Goal: Information Seeking & Learning: Learn about a topic

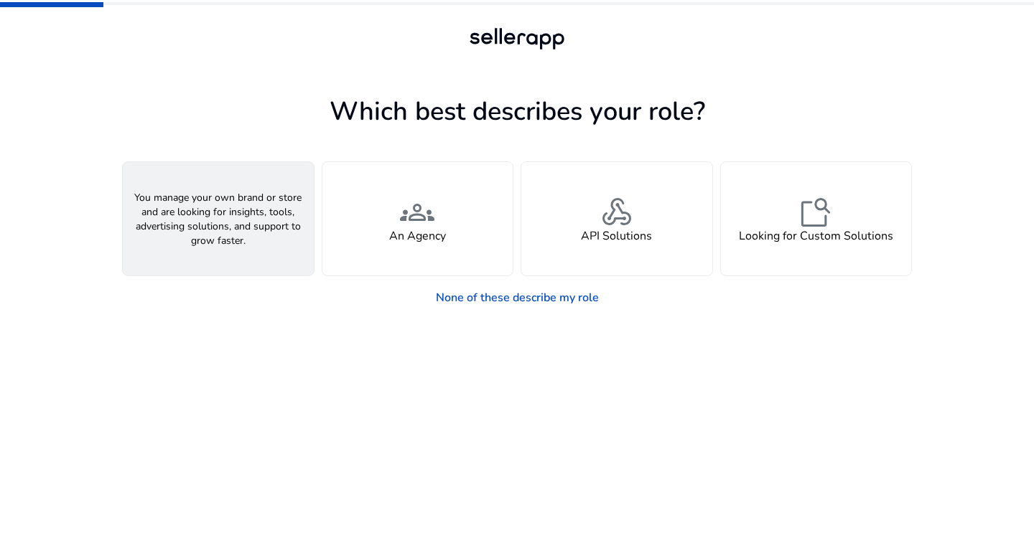
click at [221, 218] on span "person" at bounding box center [218, 212] width 34 height 34
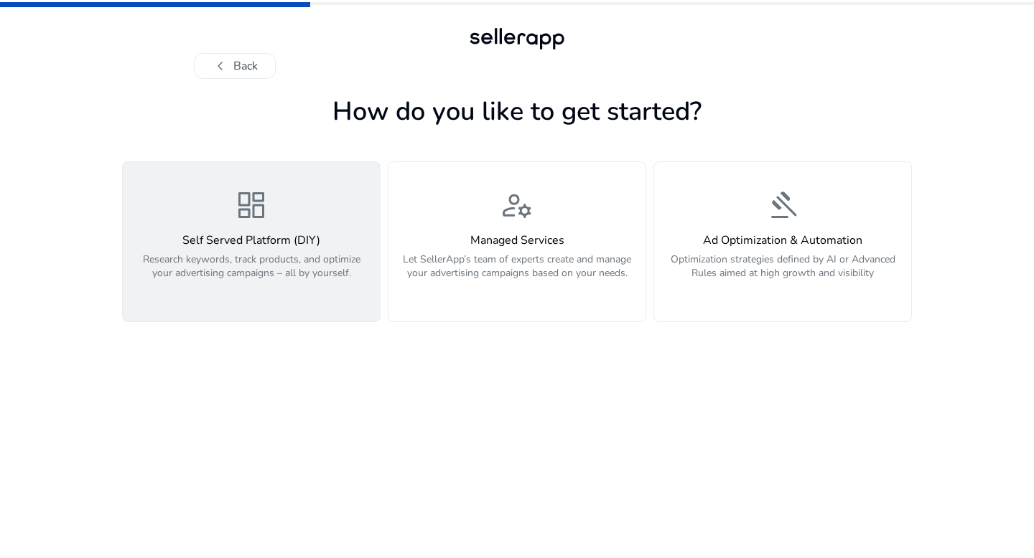
click at [275, 212] on div "dashboard Self Served Platform (DIY) Research keywords, track products, and opt…" at bounding box center [251, 242] width 240 height 108
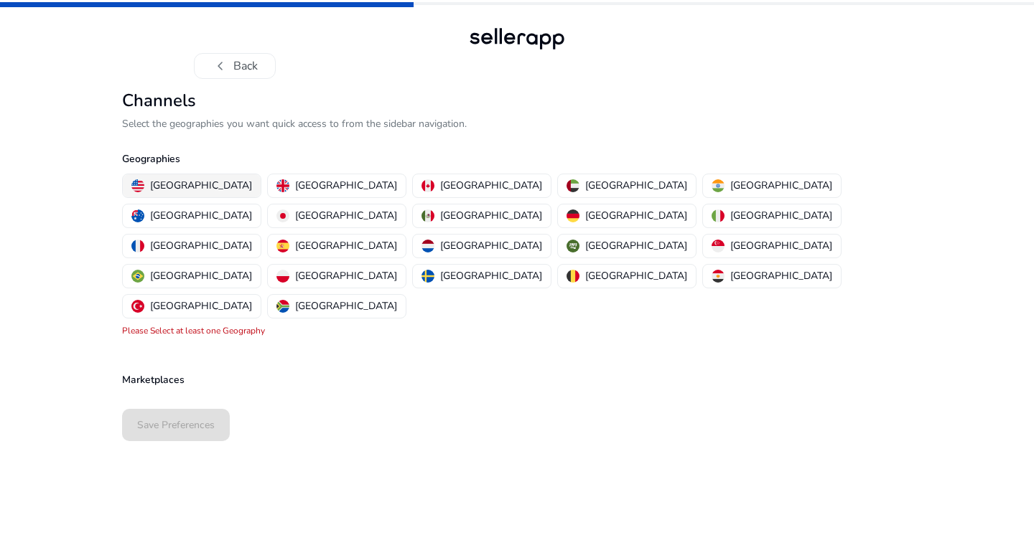
click at [190, 191] on p "[GEOGRAPHIC_DATA]" at bounding box center [201, 185] width 102 height 15
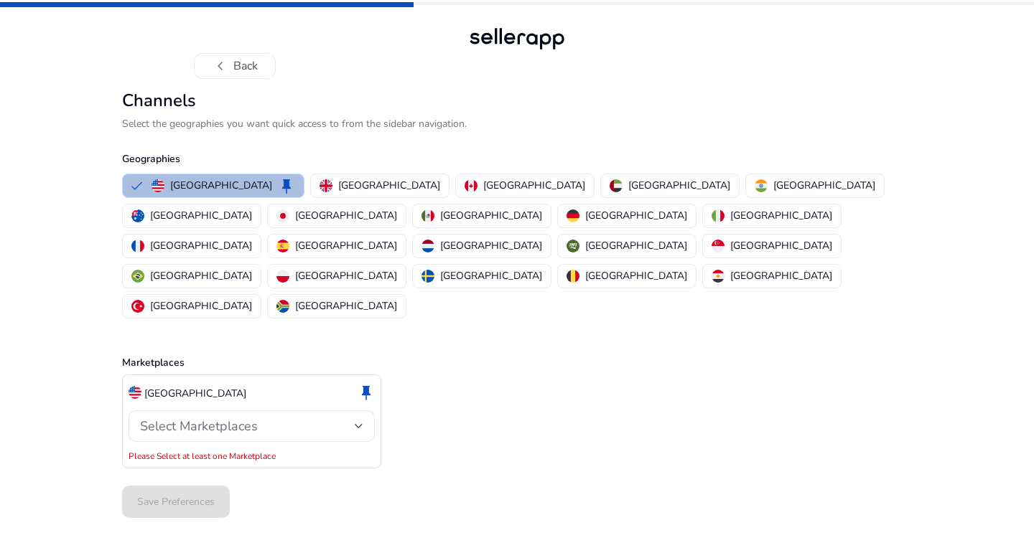
click at [246, 418] on span "Select Marketplaces" at bounding box center [199, 426] width 118 height 17
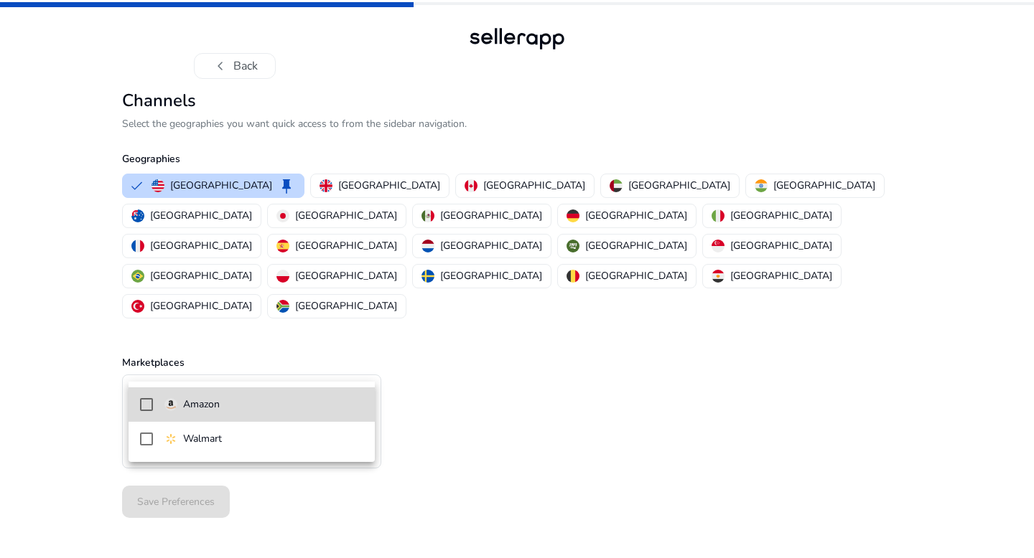
click at [220, 410] on p "Amazon" at bounding box center [201, 405] width 37 height 16
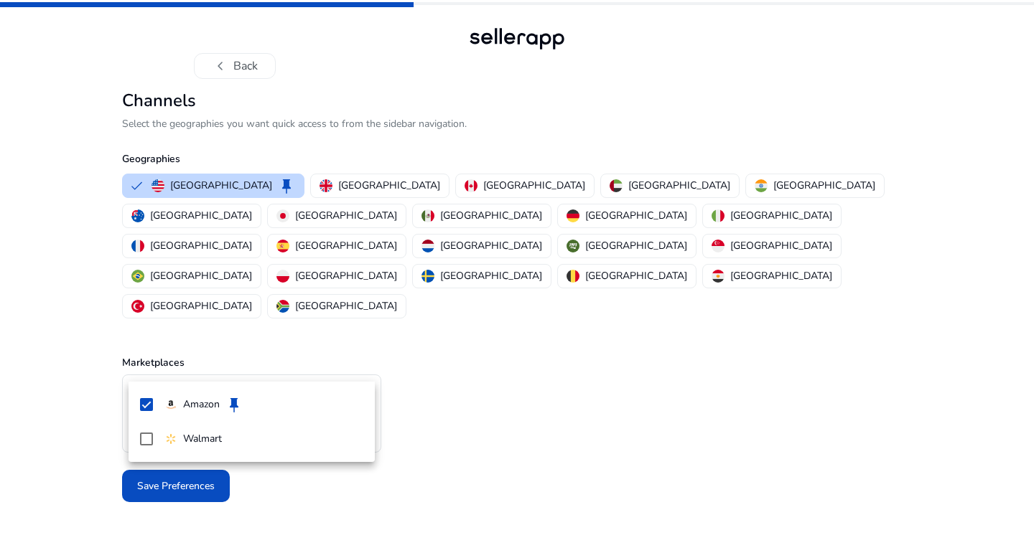
drag, startPoint x: 528, startPoint y: 436, endPoint x: 502, endPoint y: 439, distance: 25.9
click at [528, 436] on div at bounding box center [517, 279] width 1034 height 558
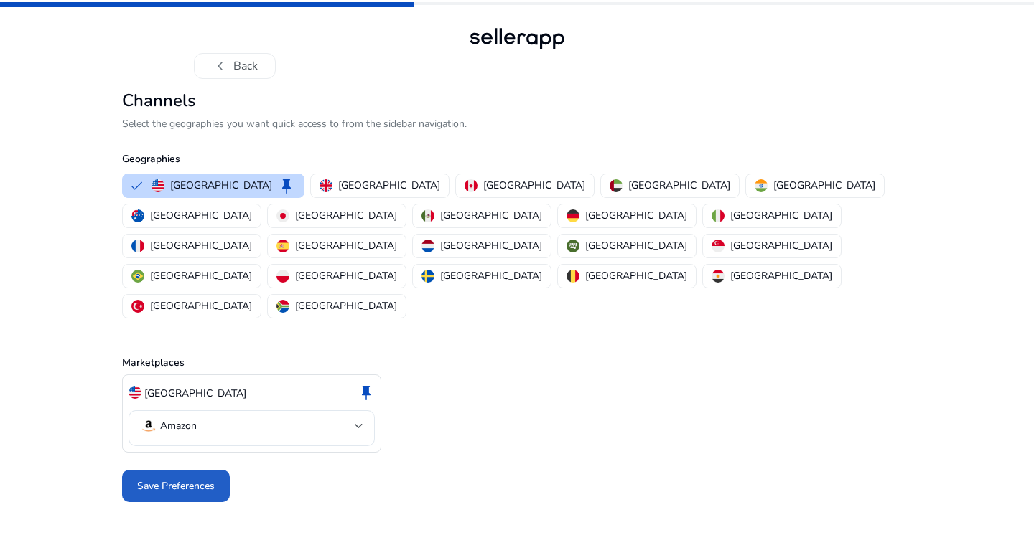
drag, startPoint x: 200, startPoint y: 426, endPoint x: 206, endPoint y: 421, distance: 8.2
click at [199, 479] on span "Save Preferences" at bounding box center [176, 486] width 78 height 15
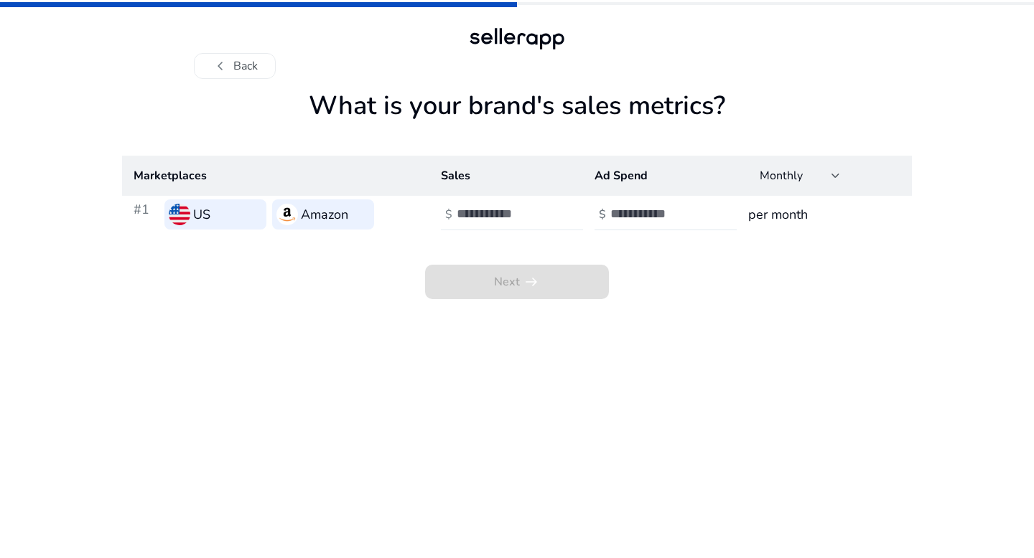
click at [496, 210] on input "number" at bounding box center [505, 214] width 97 height 16
type input "******"
click at [630, 215] on input "number" at bounding box center [658, 214] width 97 height 16
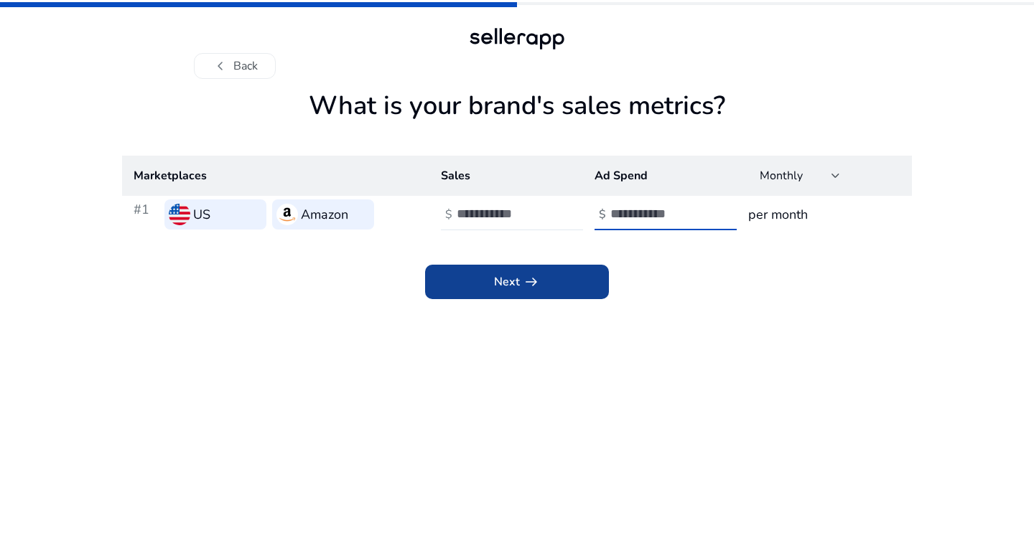
type input "****"
click at [551, 284] on span at bounding box center [517, 282] width 184 height 34
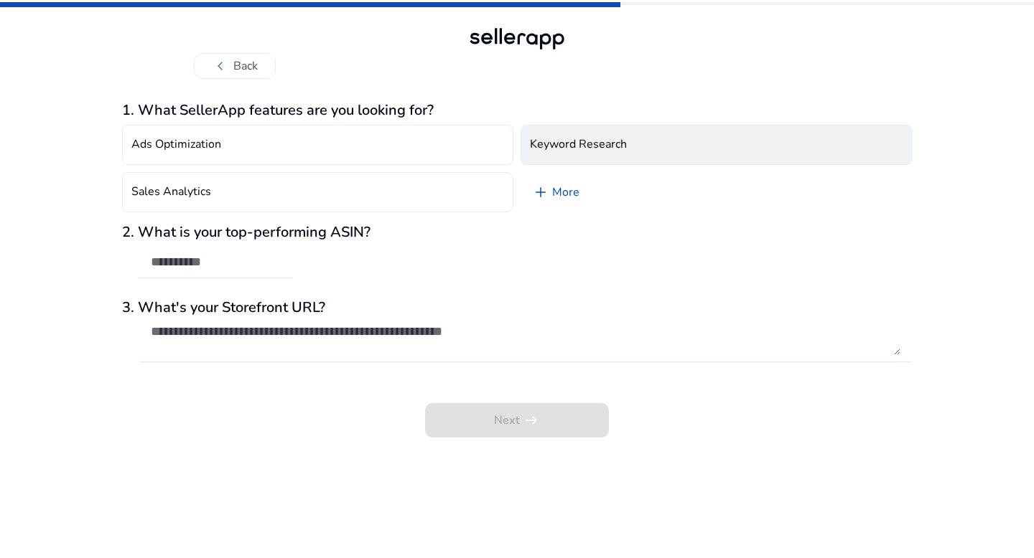
click at [575, 147] on h4 "Keyword Research" at bounding box center [578, 145] width 97 height 14
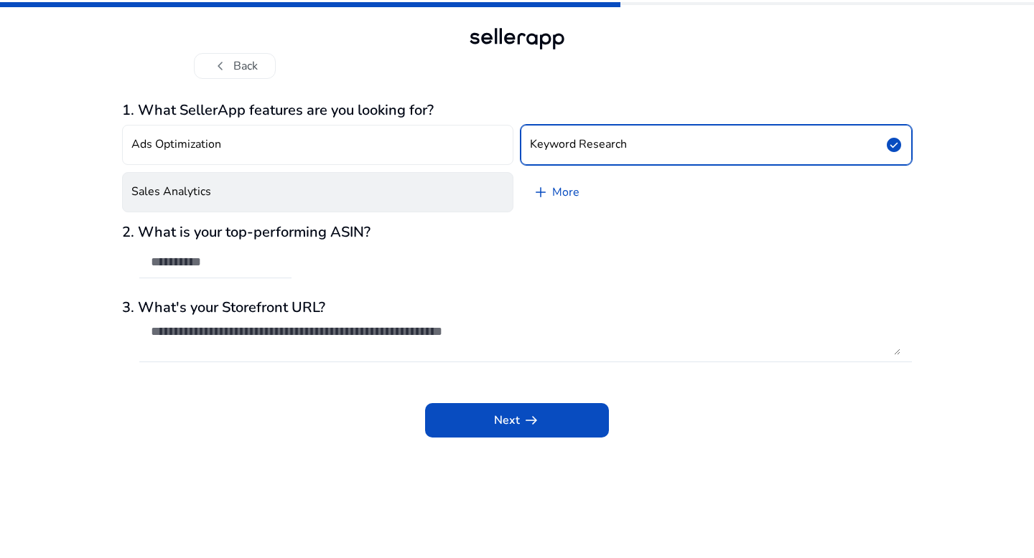
click at [372, 195] on button "Sales Analytics" at bounding box center [317, 192] width 391 height 40
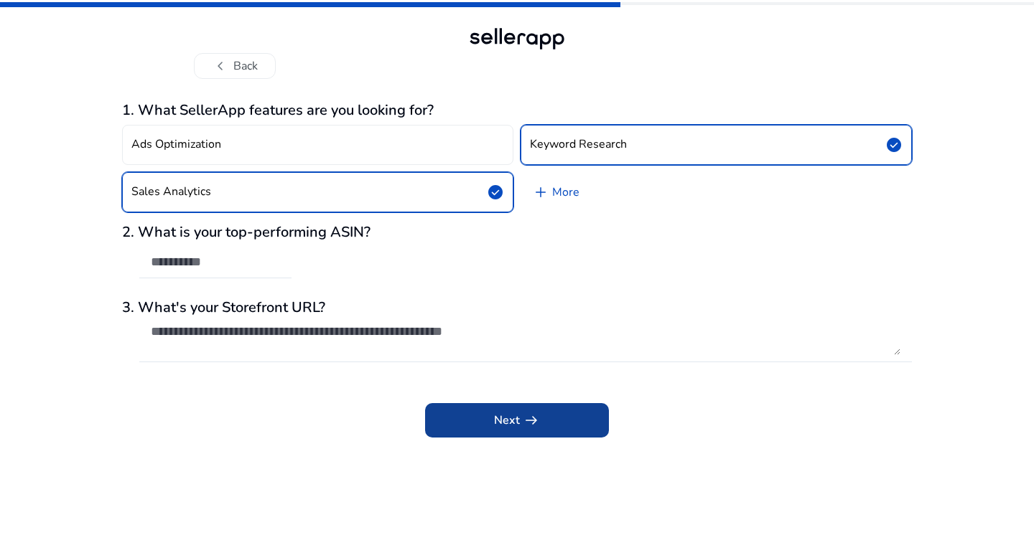
click at [521, 418] on app-icon "arrow_right_alt" at bounding box center [530, 420] width 20 height 17
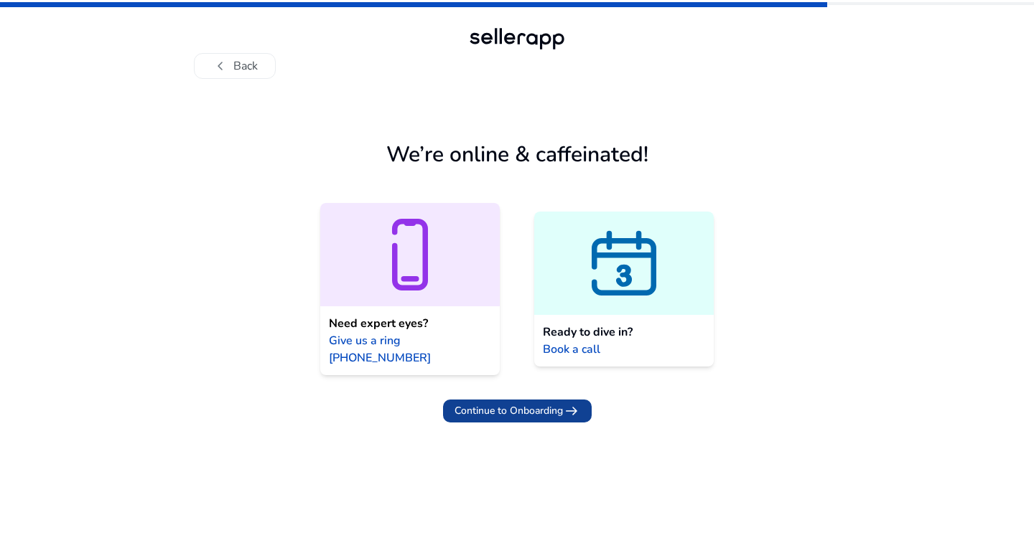
click at [508, 403] on span "Continue to Onboarding" at bounding box center [508, 410] width 108 height 15
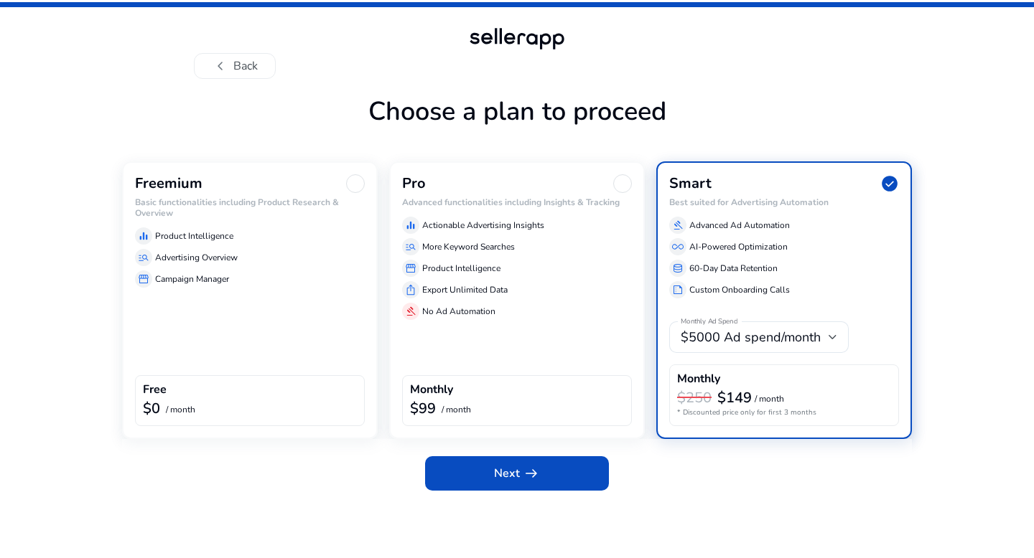
click at [205, 181] on div "Freemium" at bounding box center [250, 183] width 230 height 19
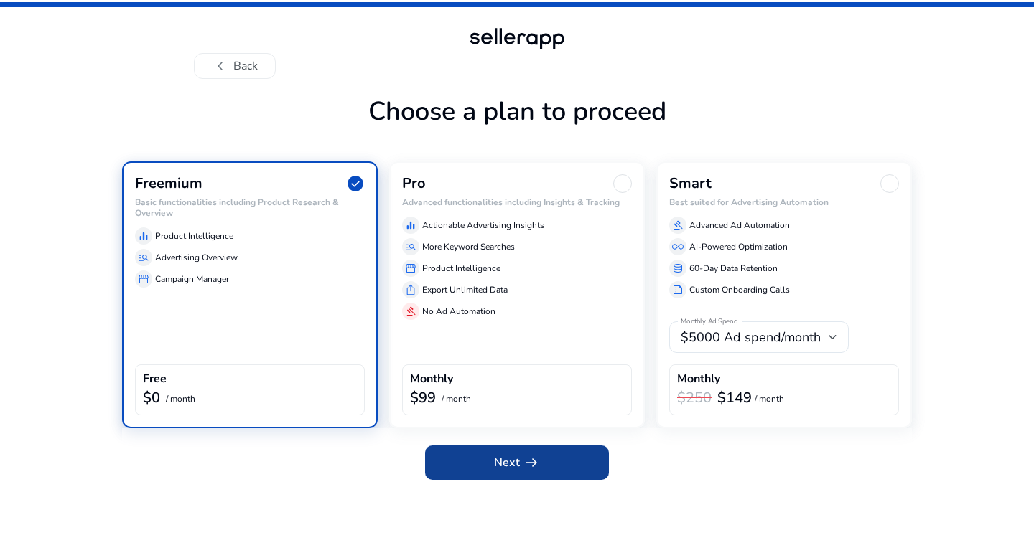
click at [484, 465] on span at bounding box center [517, 463] width 184 height 34
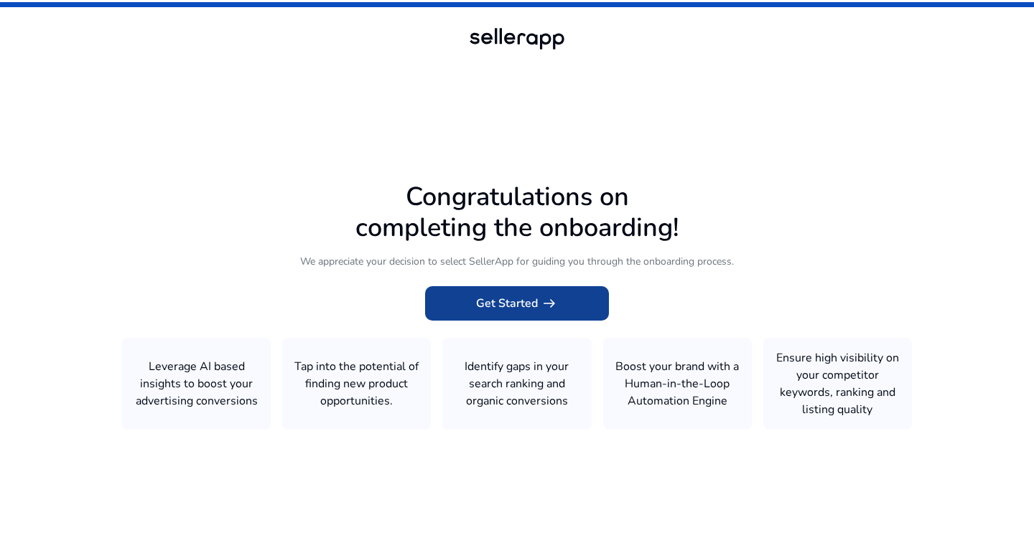
click at [489, 307] on span "Get Started arrow_right_alt" at bounding box center [517, 303] width 82 height 17
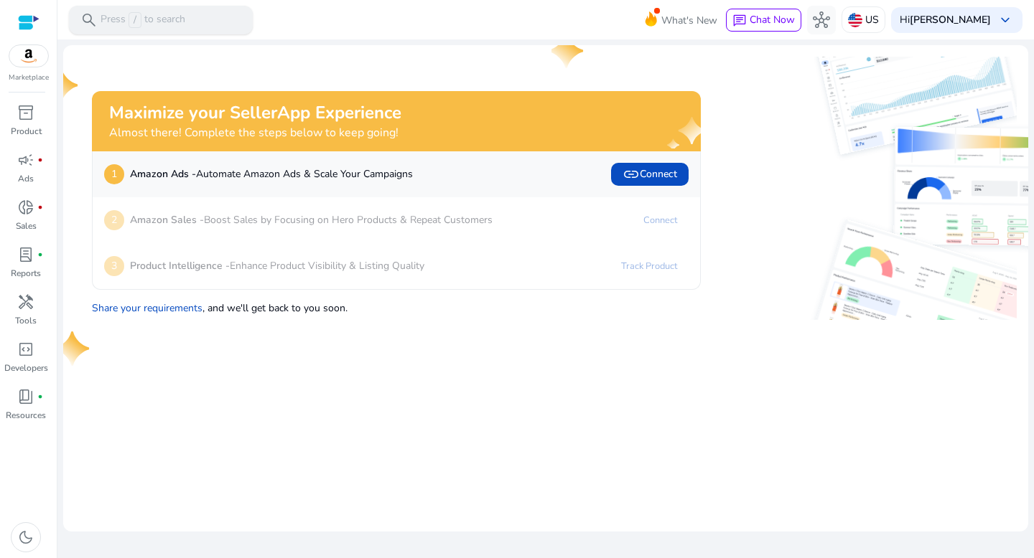
click at [189, 14] on div "search Press / to search" at bounding box center [161, 20] width 184 height 29
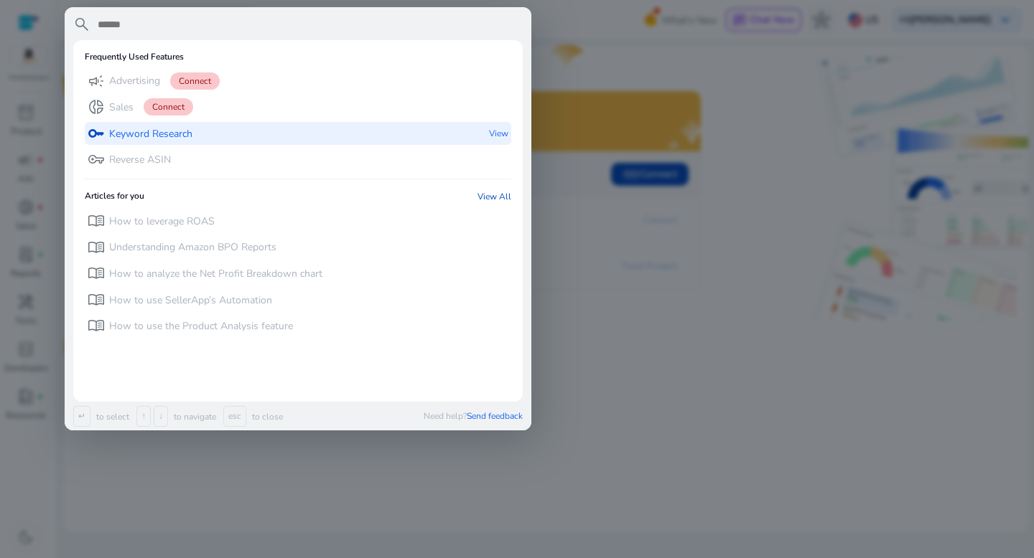
click at [206, 135] on div "key Keyword Research View" at bounding box center [298, 134] width 426 height 24
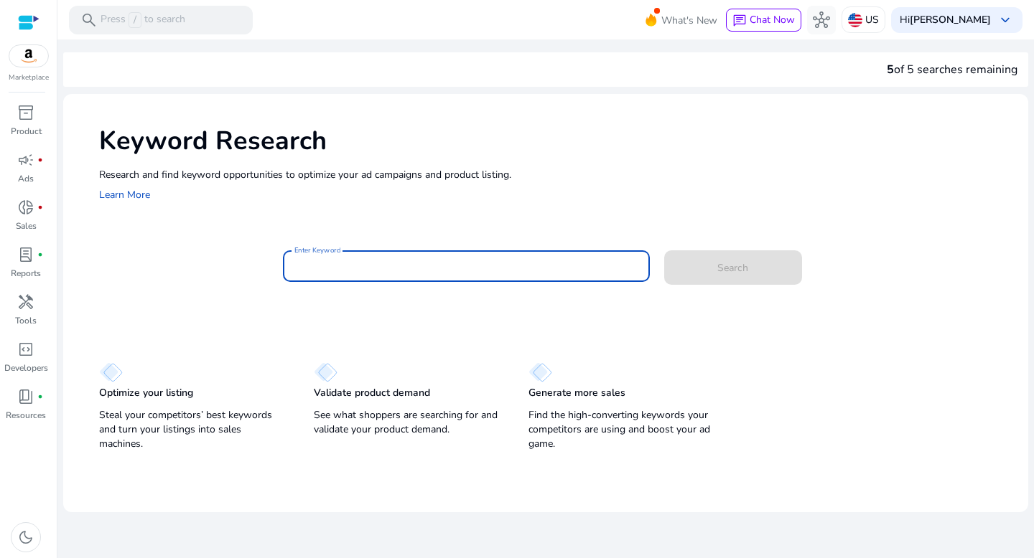
click at [391, 260] on input "Enter Keyword" at bounding box center [466, 266] width 344 height 16
paste input "**********"
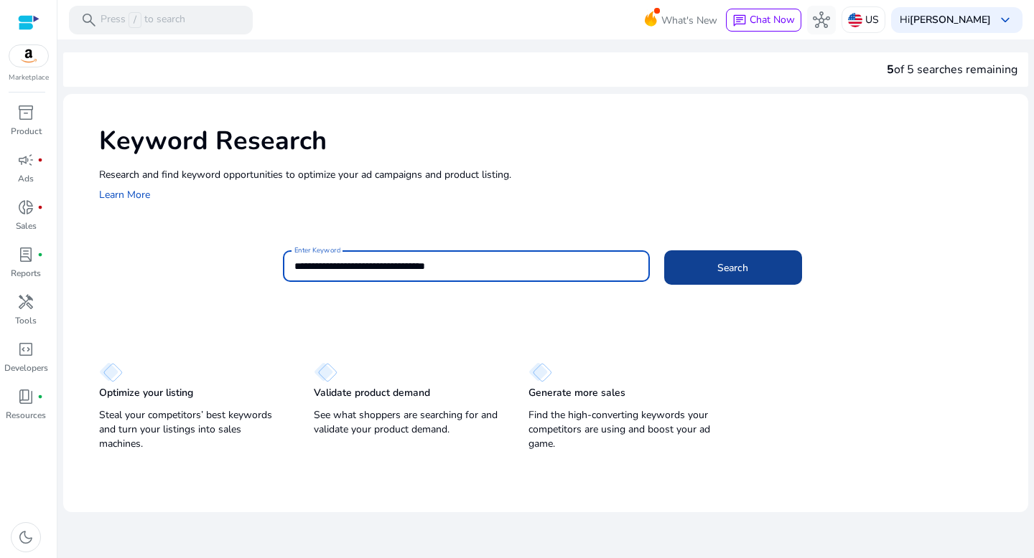
type input "**********"
click at [718, 276] on span at bounding box center [733, 268] width 138 height 34
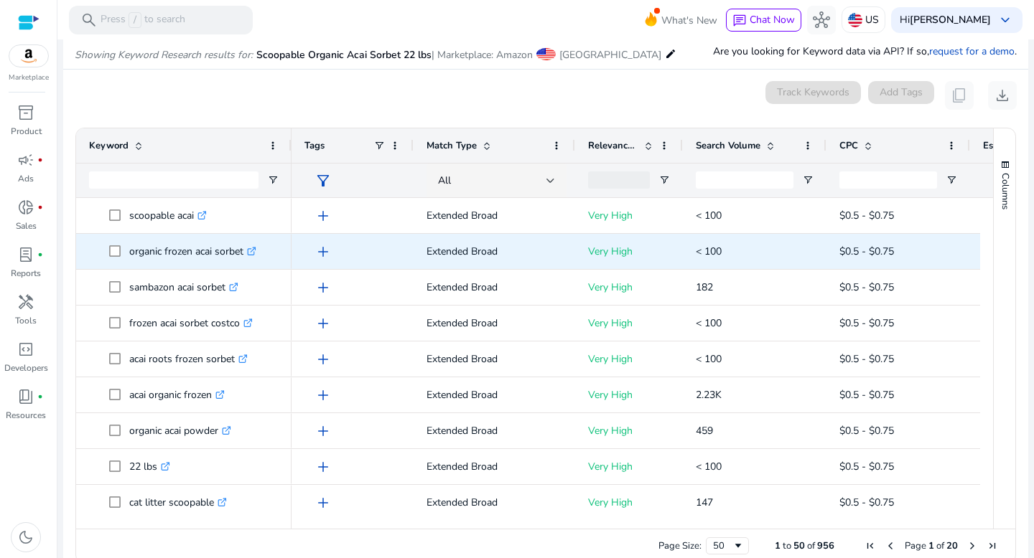
scroll to position [171, 0]
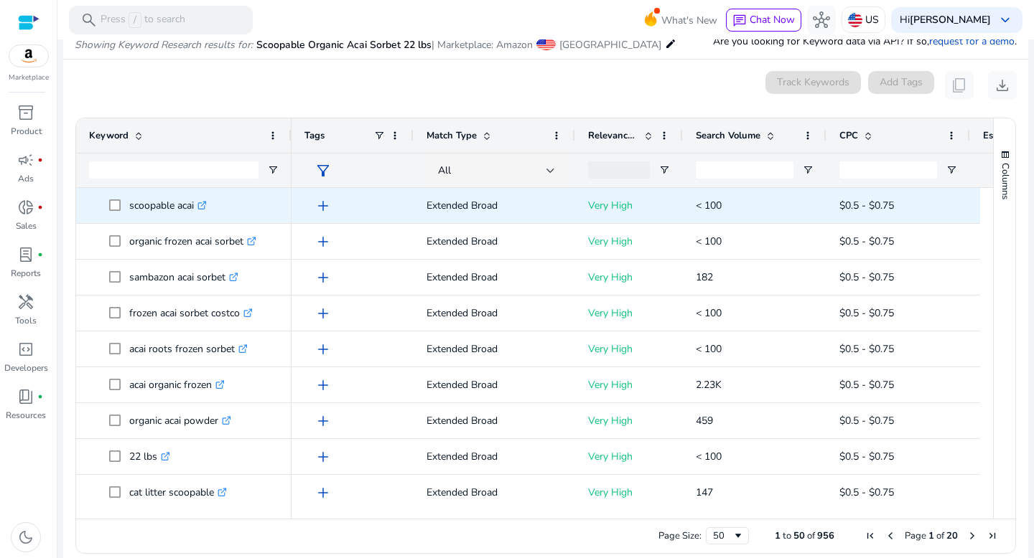
click at [323, 209] on span "add" at bounding box center [322, 205] width 17 height 17
